Goal: Transaction & Acquisition: Purchase product/service

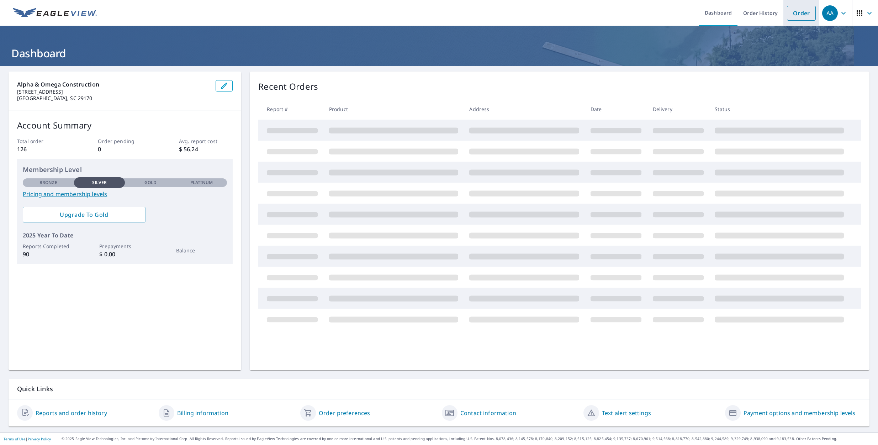
click at [798, 14] on link "Order" at bounding box center [801, 13] width 29 height 15
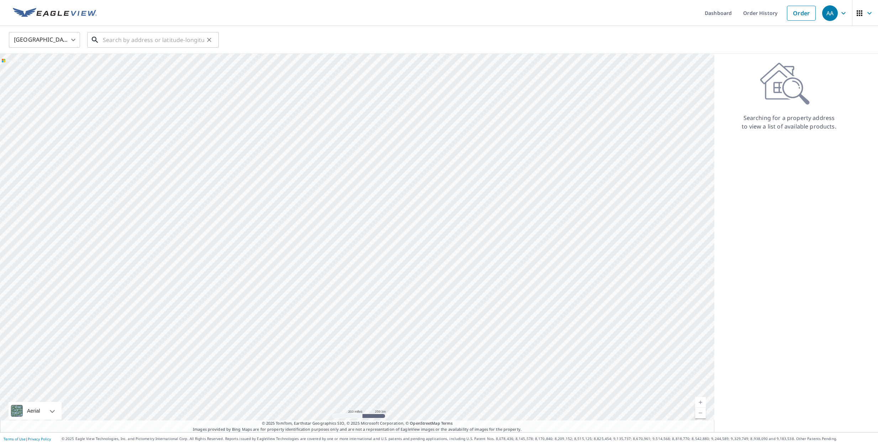
click at [197, 35] on input "text" at bounding box center [153, 40] width 101 height 20
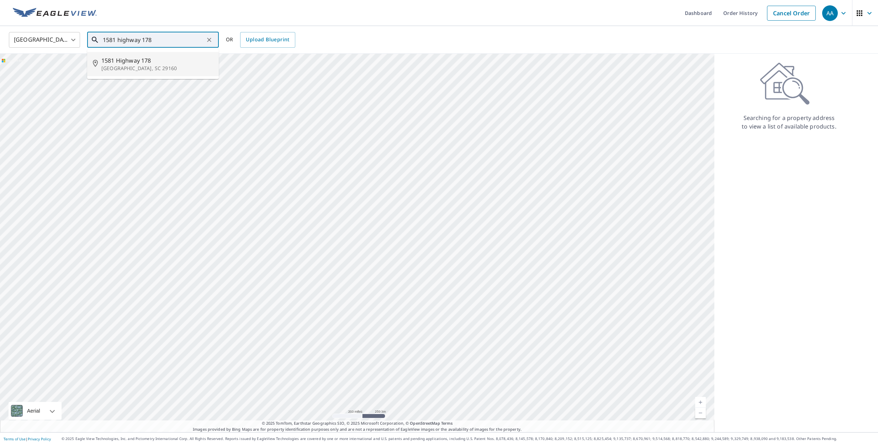
click at [193, 54] on li "[STREET_ADDRESS]" at bounding box center [153, 64] width 132 height 24
type input "[STREET_ADDRESS]"
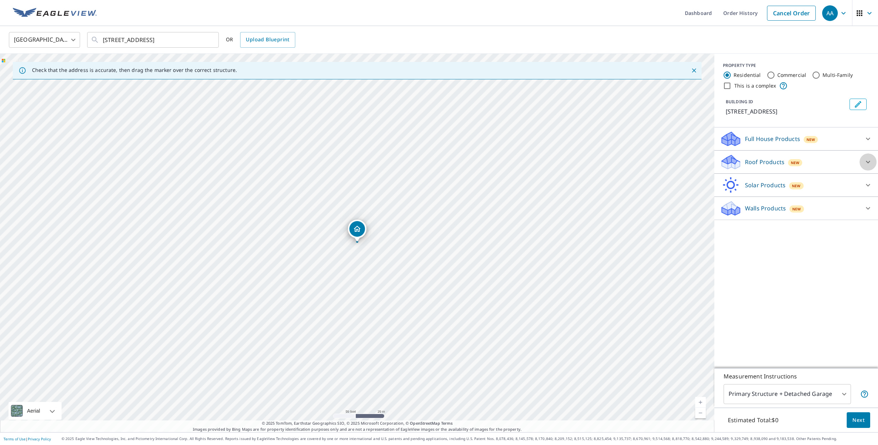
click at [862, 165] on div at bounding box center [867, 161] width 17 height 17
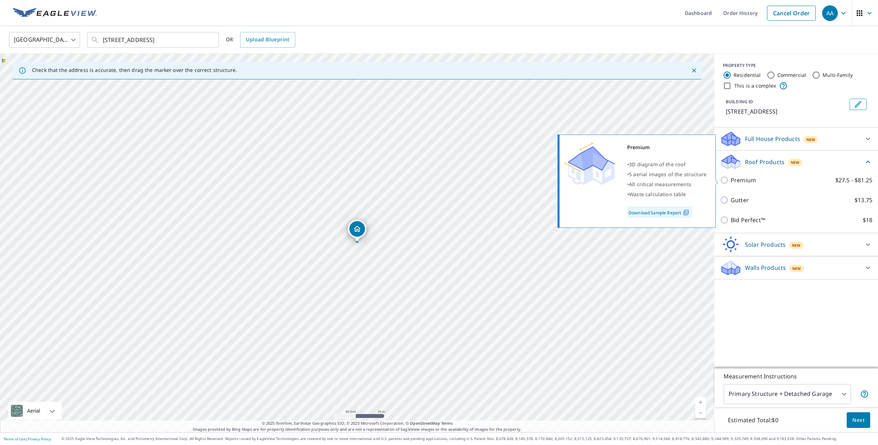
click at [771, 181] on label "Premium $27.5 - $81.25" at bounding box center [802, 180] width 142 height 9
click at [731, 181] on input "Premium $27.5 - $81.25" at bounding box center [725, 180] width 11 height 9
checkbox input "true"
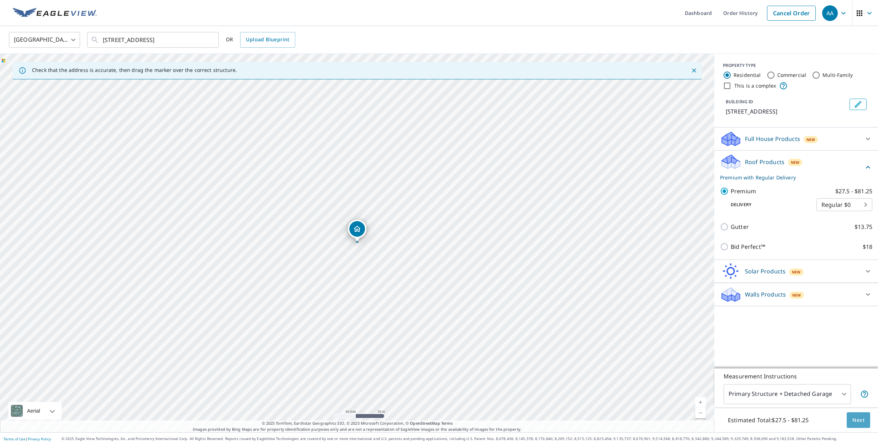
click at [866, 419] on button "Next" at bounding box center [858, 420] width 23 height 16
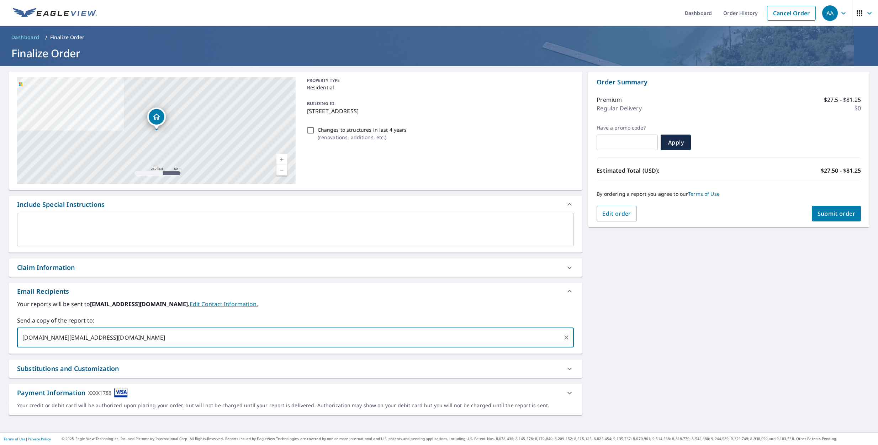
type input "[DOMAIN_NAME][EMAIL_ADDRESS][DOMAIN_NAME]"
click at [828, 213] on span "Submit order" at bounding box center [836, 214] width 38 height 8
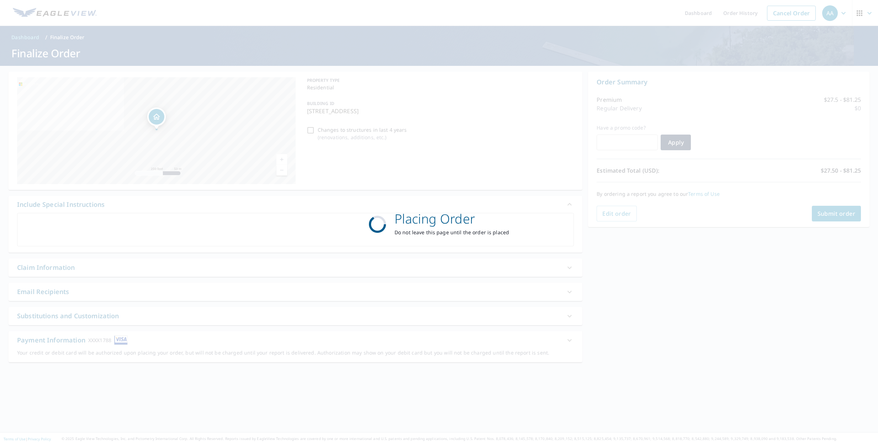
scroll to position [0, 0]
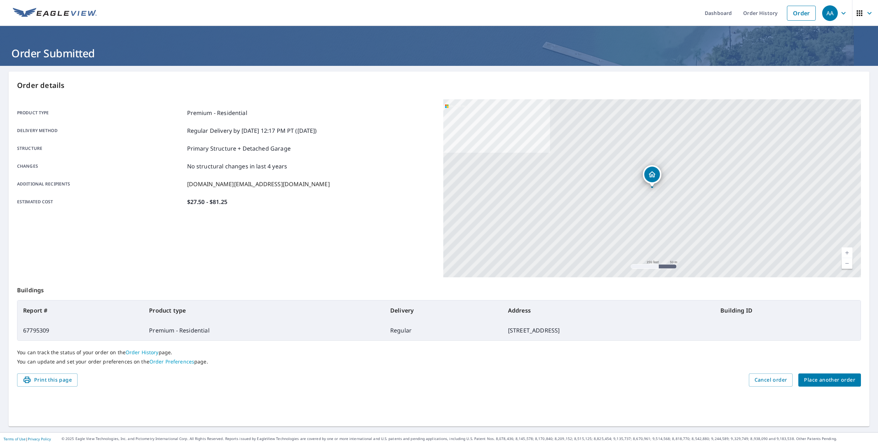
scroll to position [0, 0]
click at [842, 0] on button "AA" at bounding box center [835, 13] width 33 height 26
